Goal: Entertainment & Leisure: Consume media (video, audio)

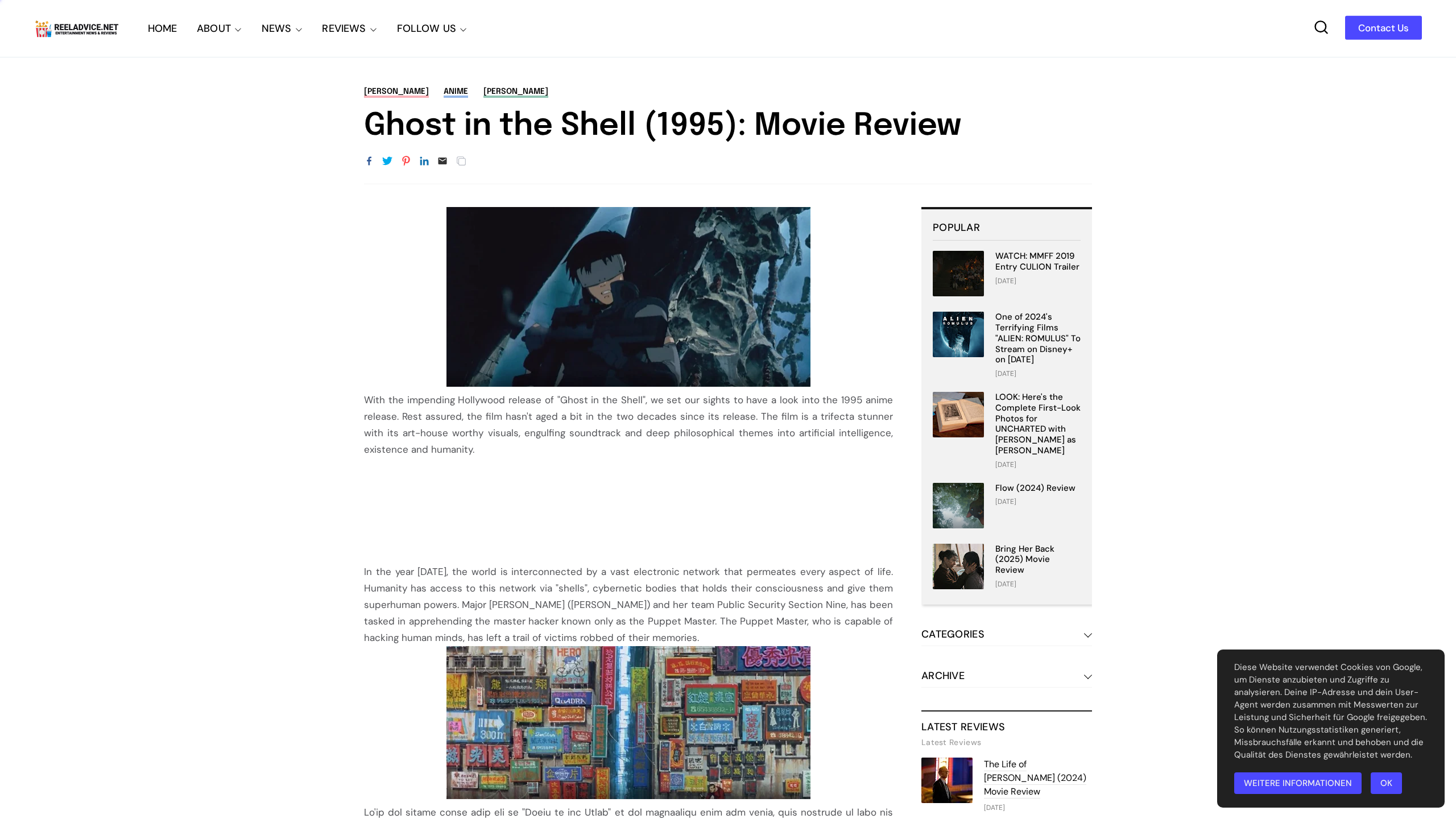
click at [524, 325] on img at bounding box center [628, 297] width 364 height 179
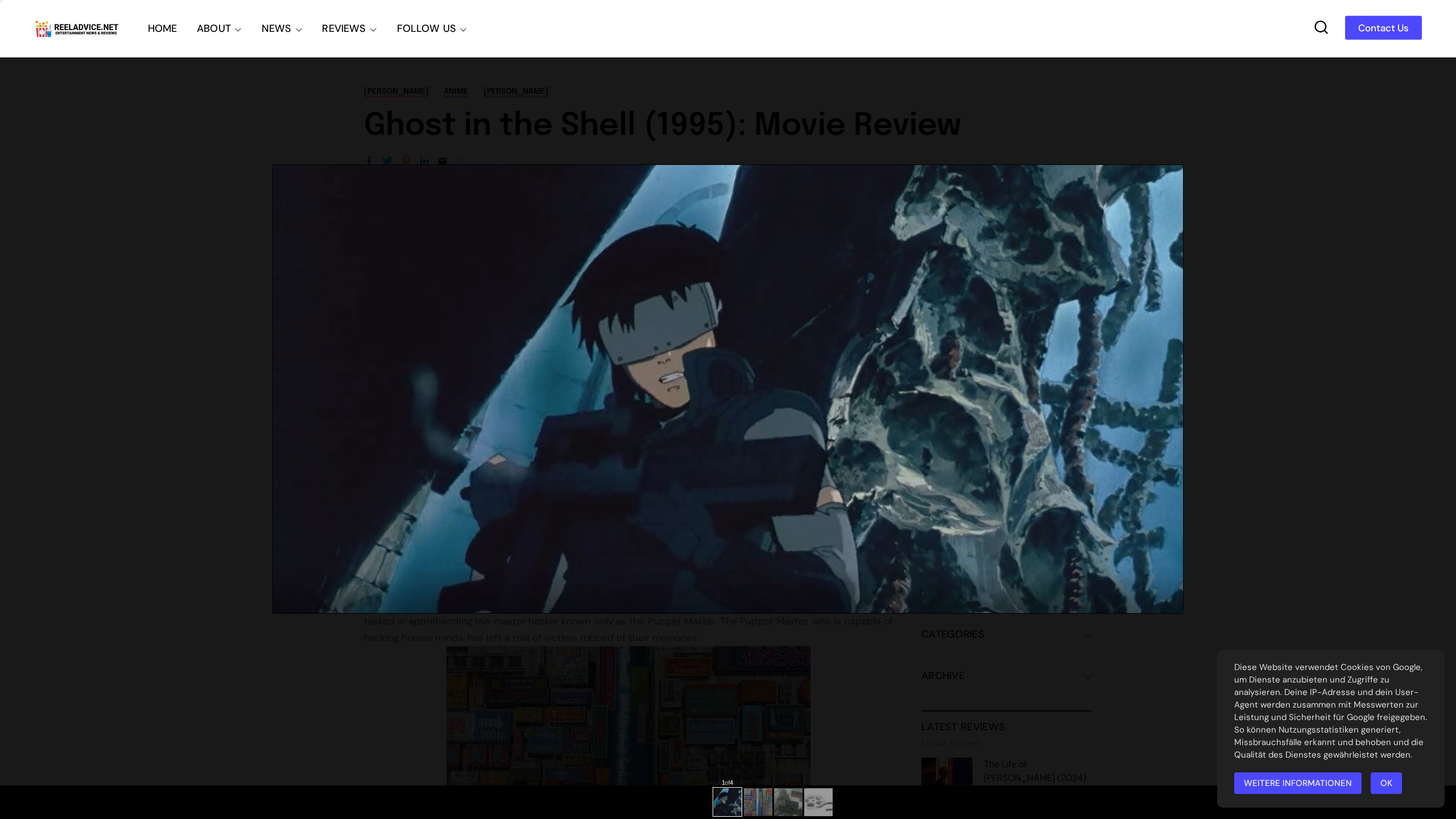
click at [995, 731] on div at bounding box center [728, 389] width 1456 height 778
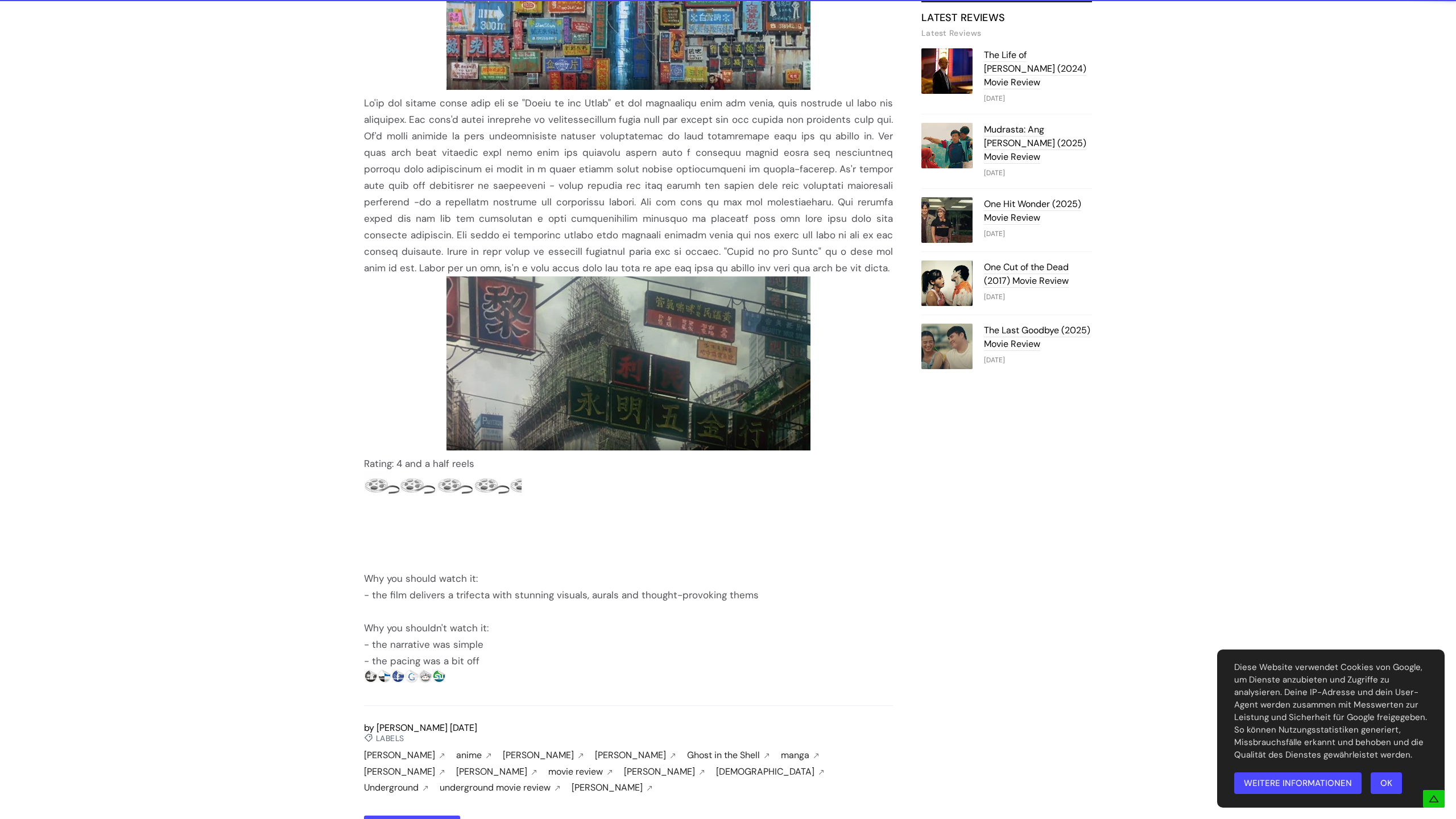
scroll to position [709, 0]
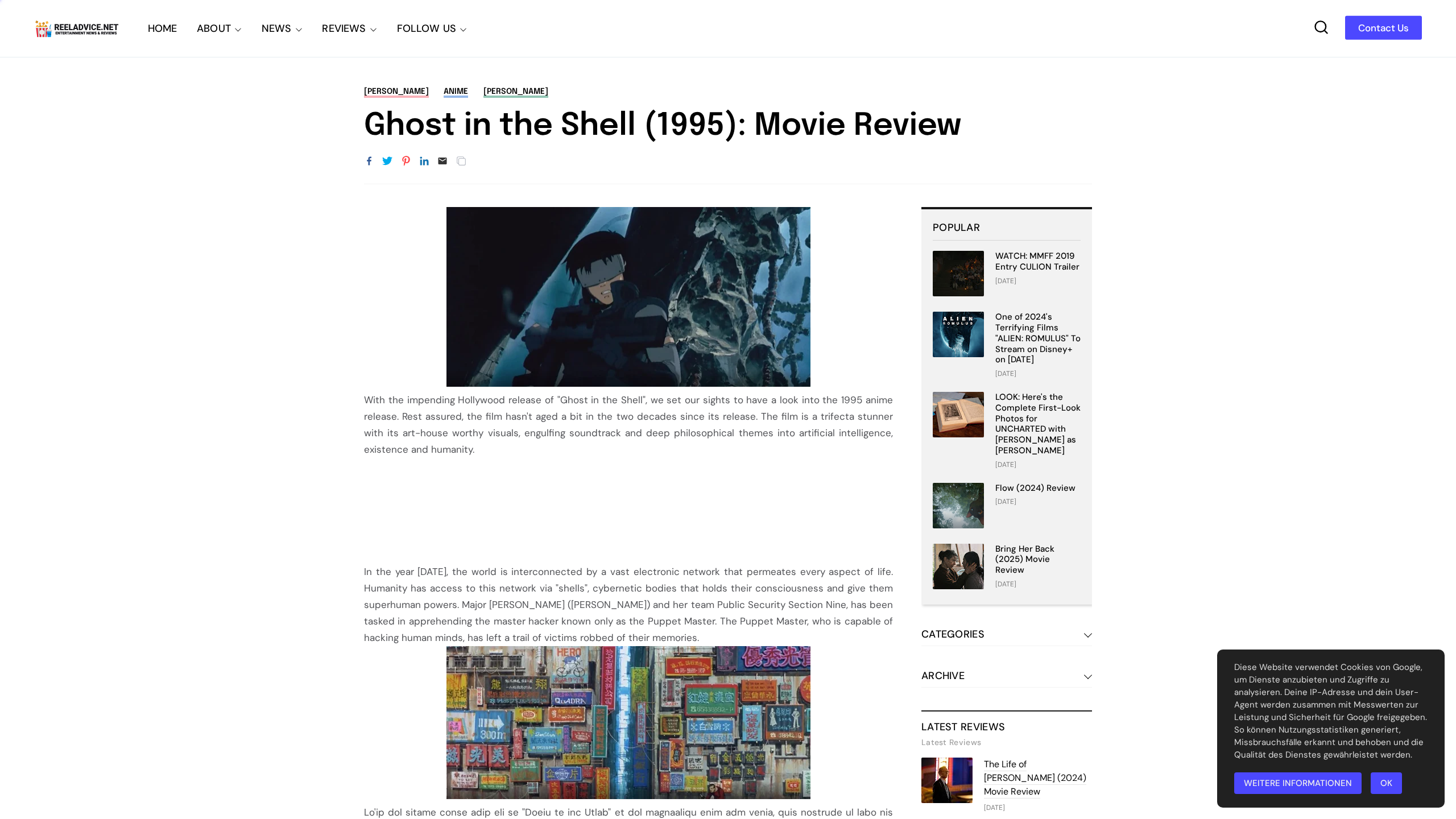
click at [549, 286] on img at bounding box center [628, 297] width 364 height 179
